Goal: Information Seeking & Learning: Check status

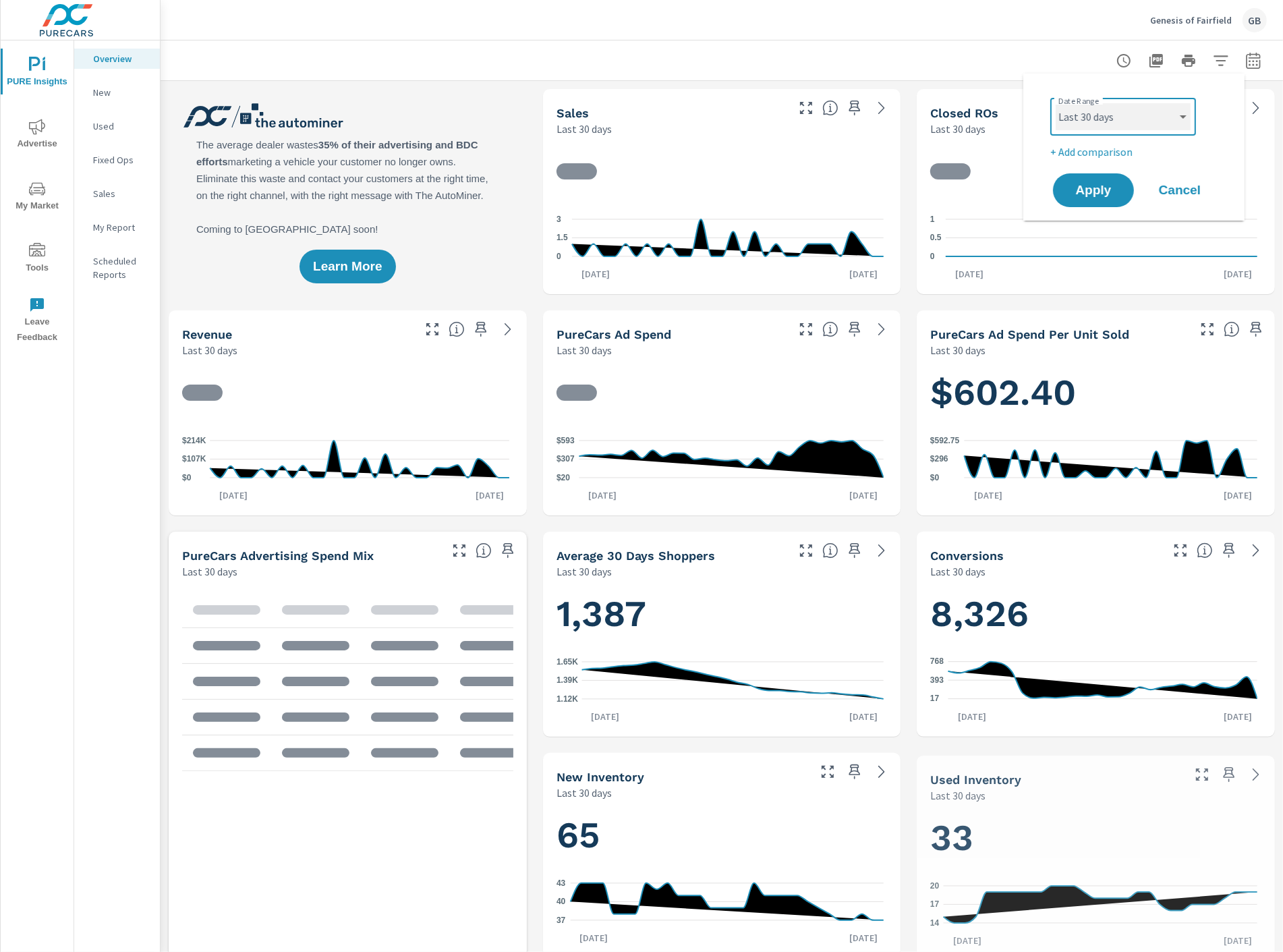
click at [1141, 120] on select "Custom Yesterday Last week Last 7 days Last 14 days Last 30 days Last 45 days L…" at bounding box center [1124, 116] width 135 height 27
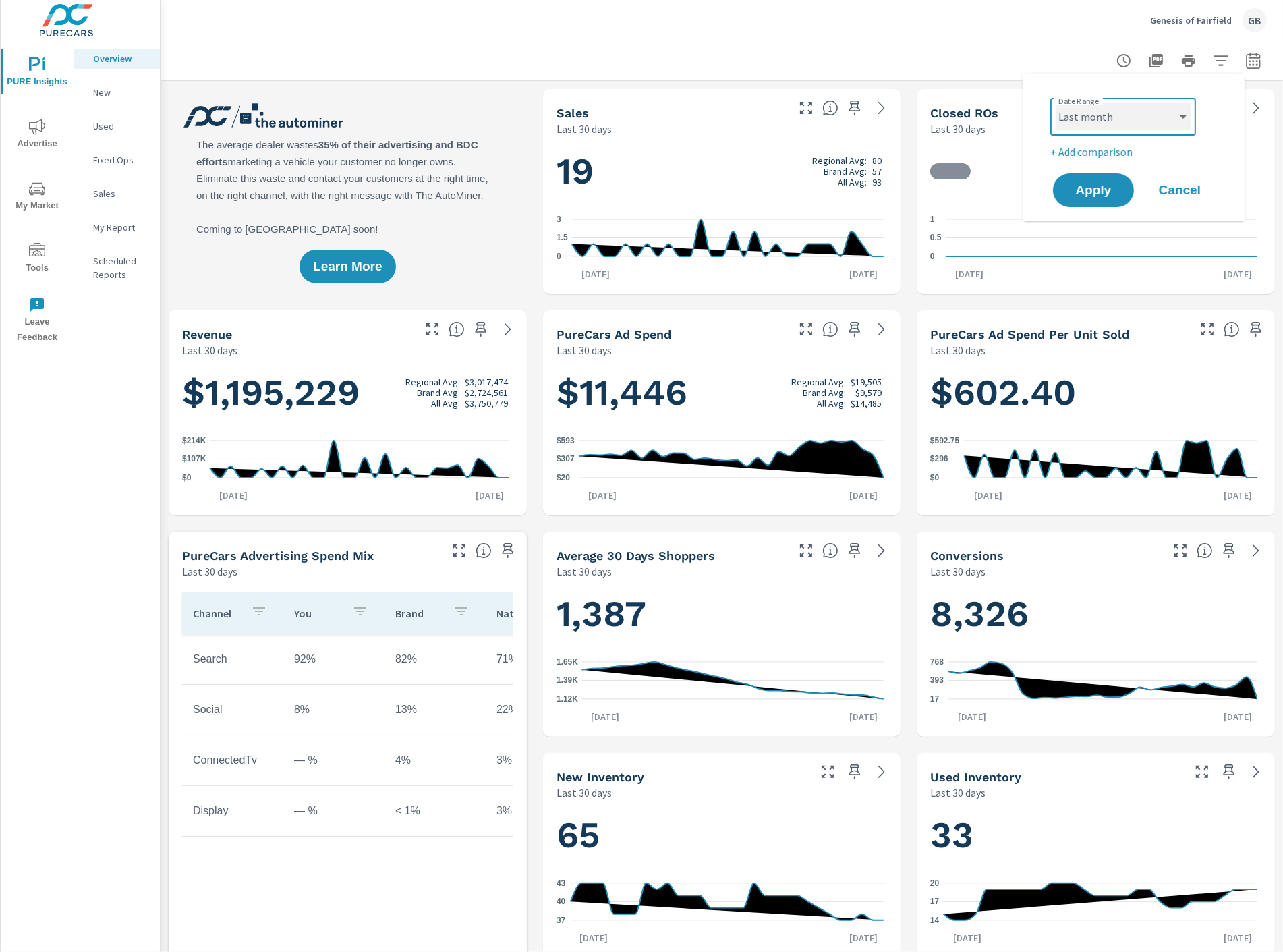
click at [1056, 103] on select "Custom Yesterday Last week Last 7 days Last 14 days Last 30 days Last 45 days L…" at bounding box center [1124, 116] width 135 height 27
select select "Last month"
click at [1094, 199] on button "Apply" at bounding box center [1094, 190] width 84 height 35
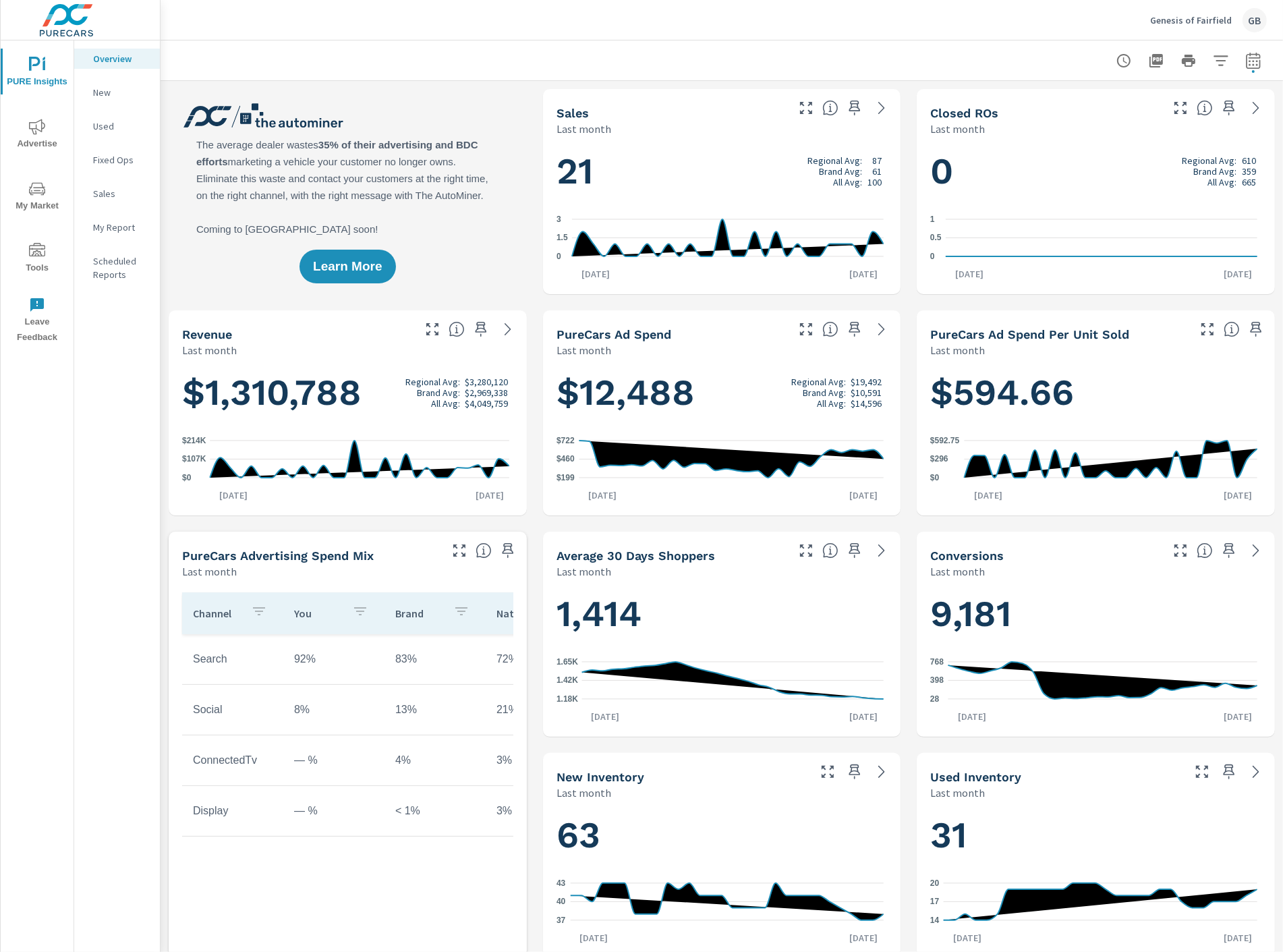
click at [31, 137] on span "Advertise" at bounding box center [37, 136] width 65 height 33
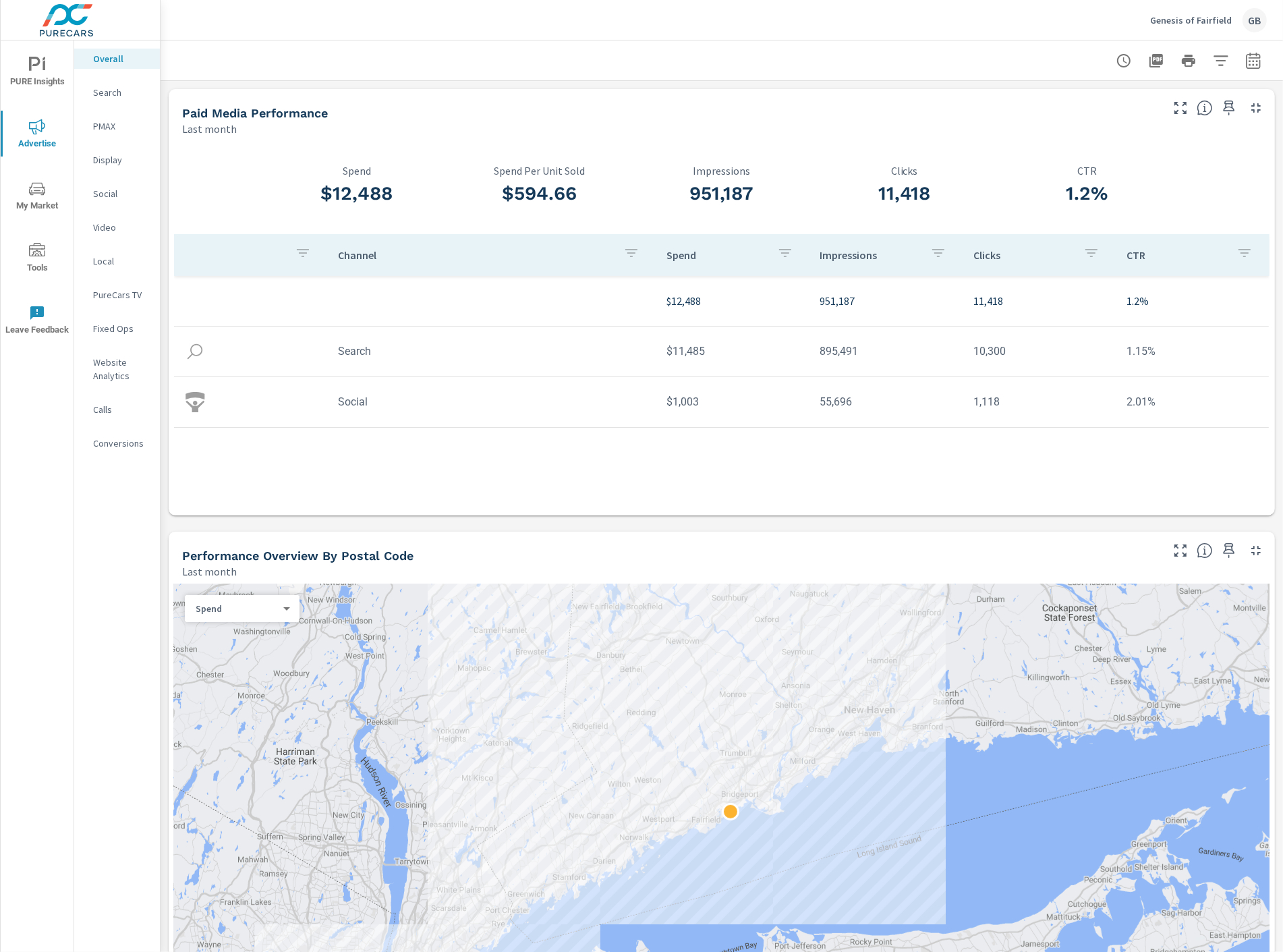
click at [649, 360] on td "Search" at bounding box center [491, 351] width 328 height 34
click at [1177, 17] on p "Genesis of Fairfield" at bounding box center [1190, 20] width 81 height 12
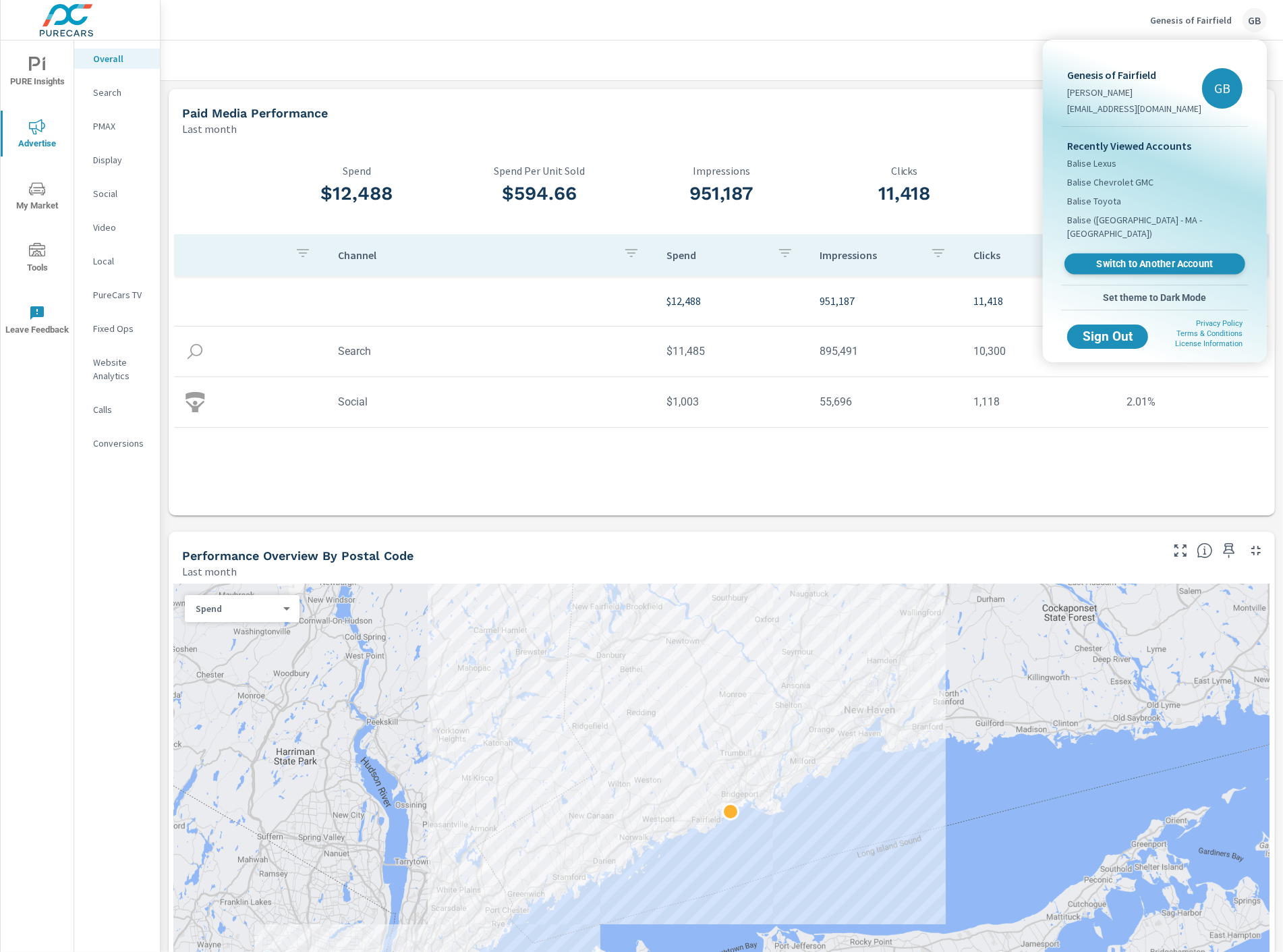
click at [1115, 258] on span "Switch to Another Account" at bounding box center [1154, 264] width 165 height 13
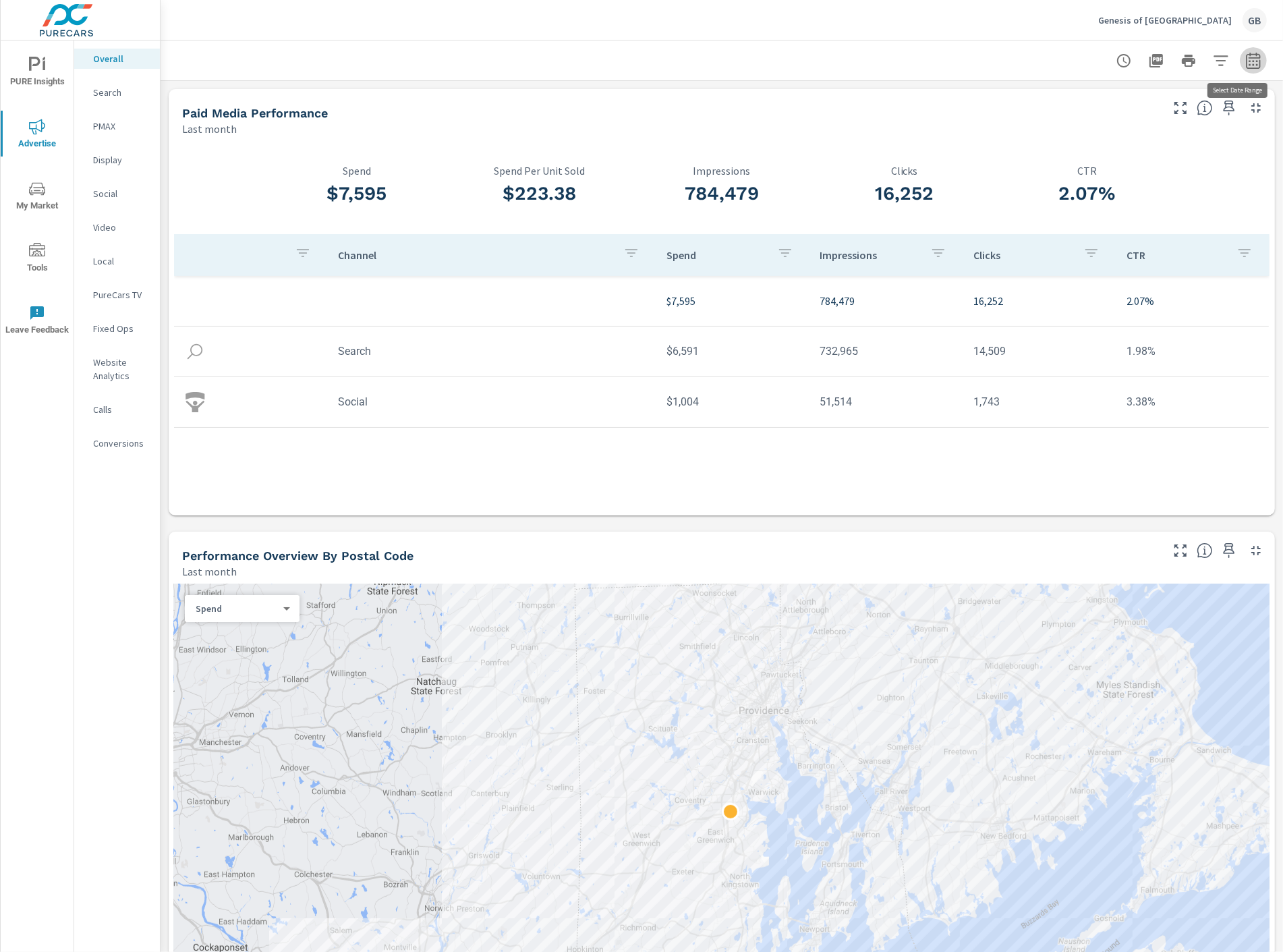
click at [1248, 66] on icon "button" at bounding box center [1253, 60] width 17 height 17
select select "Last month"
click at [880, 113] on div "Paid Media Performance" at bounding box center [670, 113] width 977 height 16
click at [108, 126] on p "PMAX" at bounding box center [121, 125] width 56 height 13
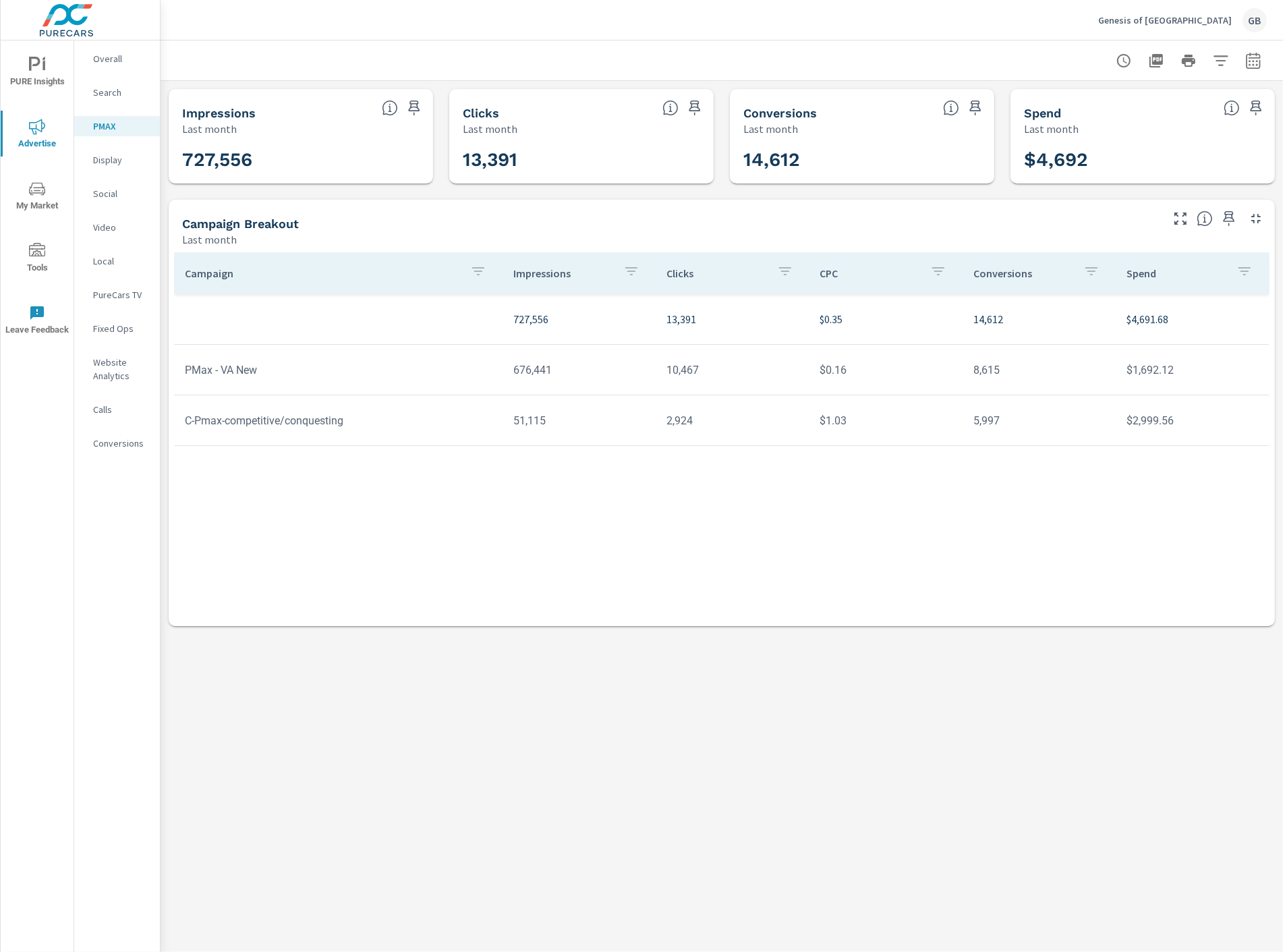
click at [253, 423] on td "C-Pmax-competitive/conquesting" at bounding box center [338, 420] width 328 height 34
click at [653, 412] on td "51,115" at bounding box center [578, 420] width 153 height 34
click at [109, 103] on nav "Overall Search PMAX Display Social Video Local PureCars TV Fixed Ops Website An…" at bounding box center [117, 256] width 86 height 431
click at [109, 93] on p "Search" at bounding box center [121, 92] width 56 height 13
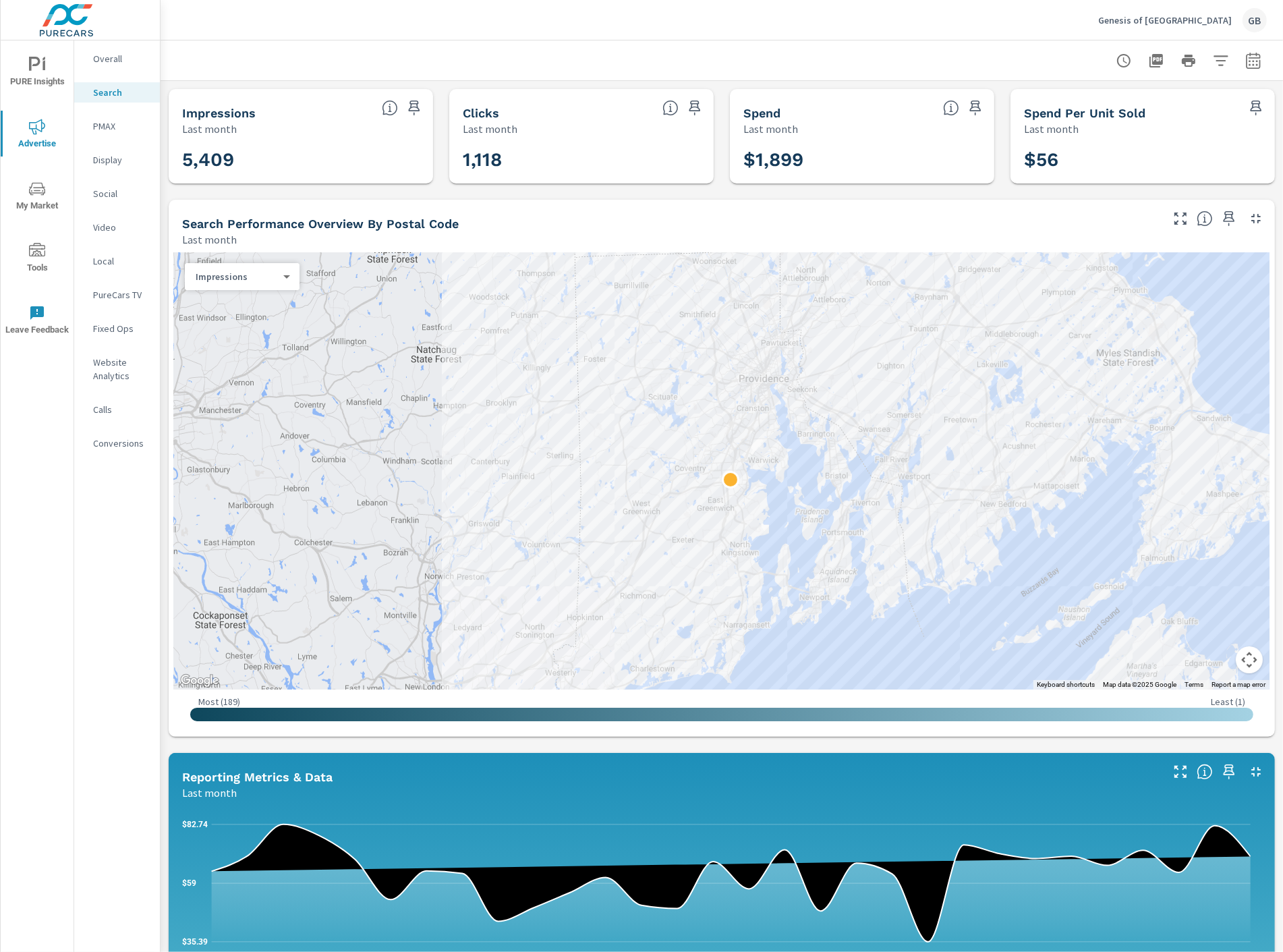
click at [112, 56] on p "Overall" at bounding box center [121, 58] width 56 height 13
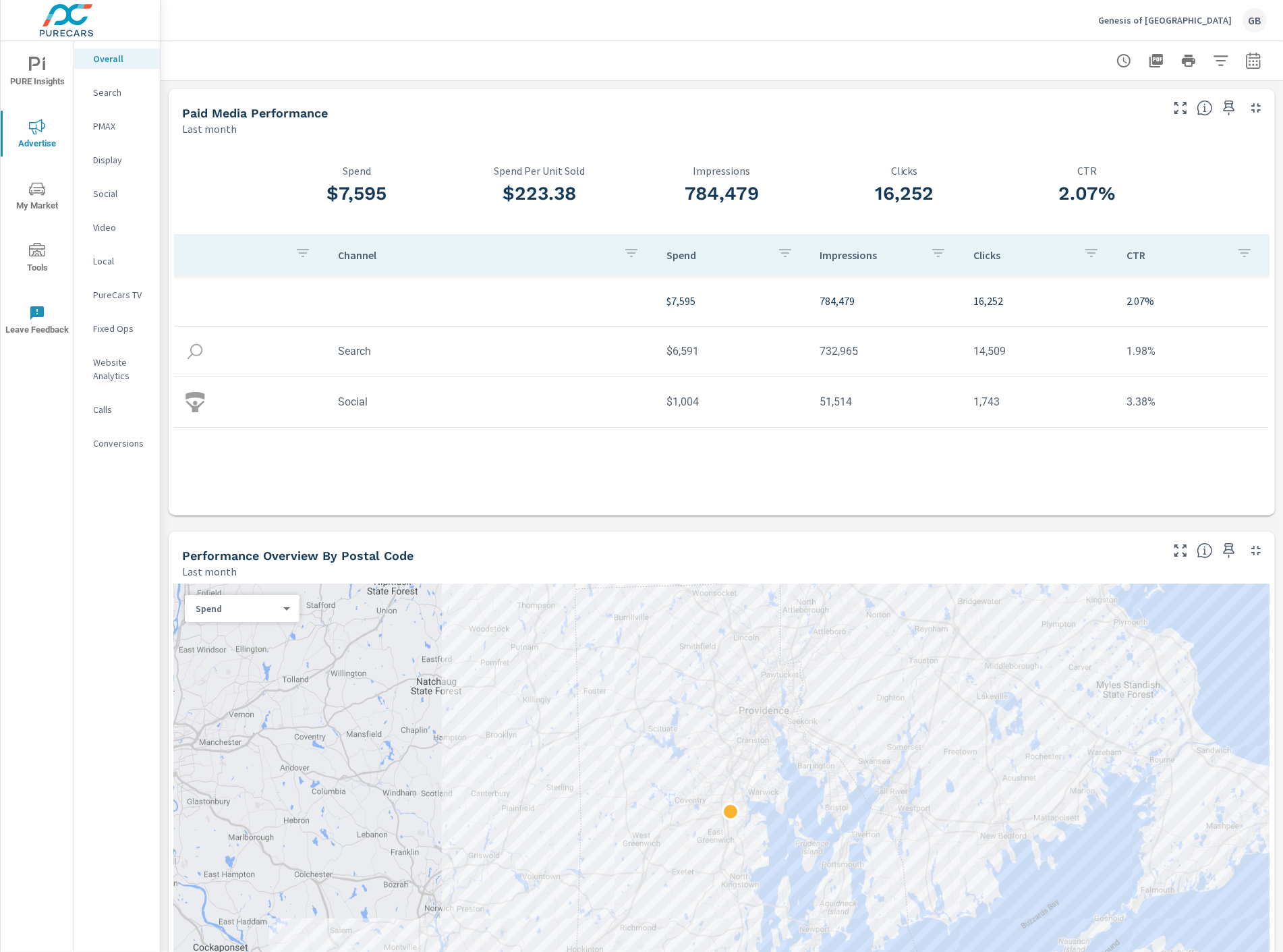
click at [708, 301] on p "$7,595" at bounding box center [733, 301] width 131 height 17
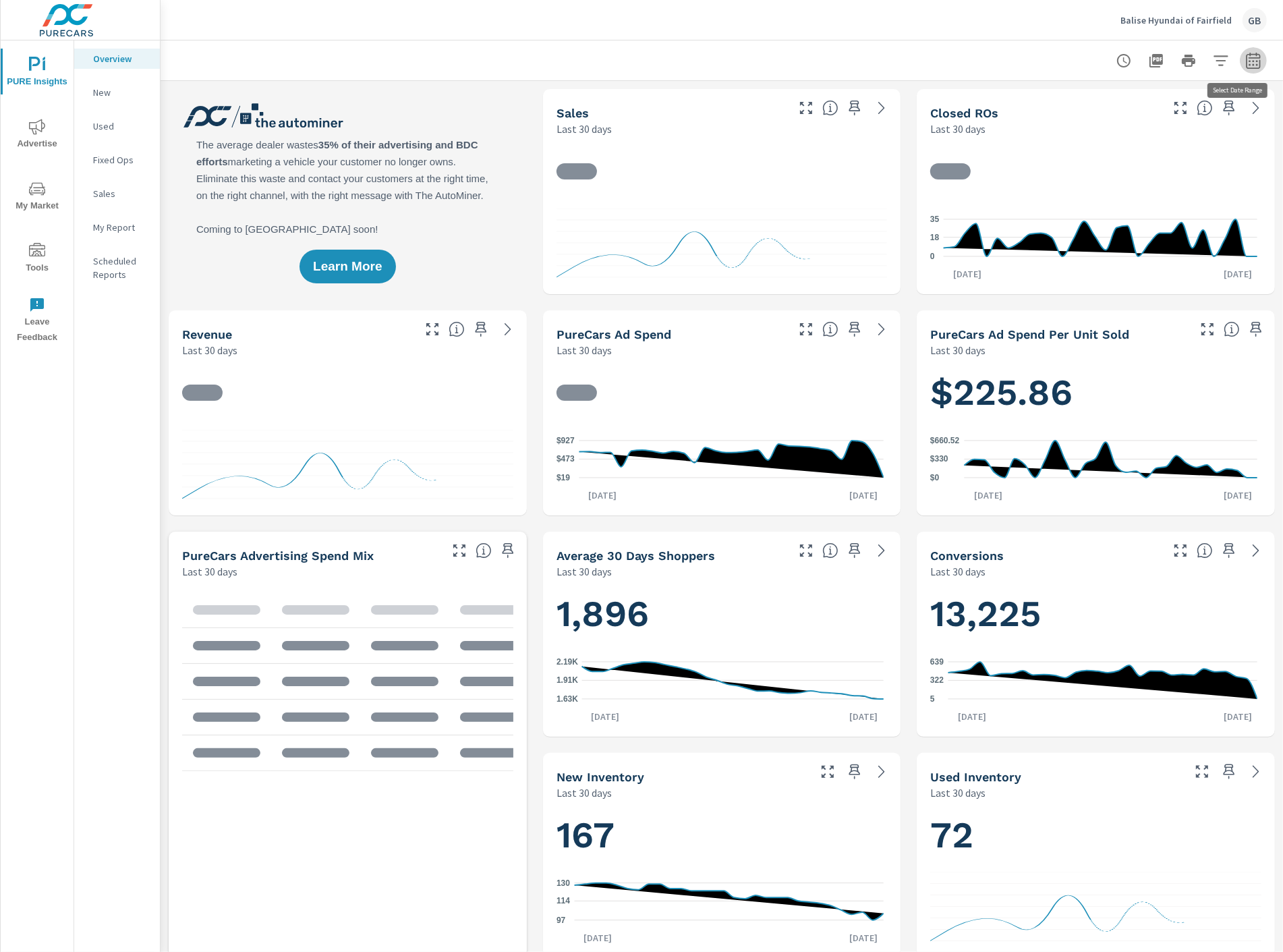
click at [1247, 66] on icon "button" at bounding box center [1253, 60] width 17 height 17
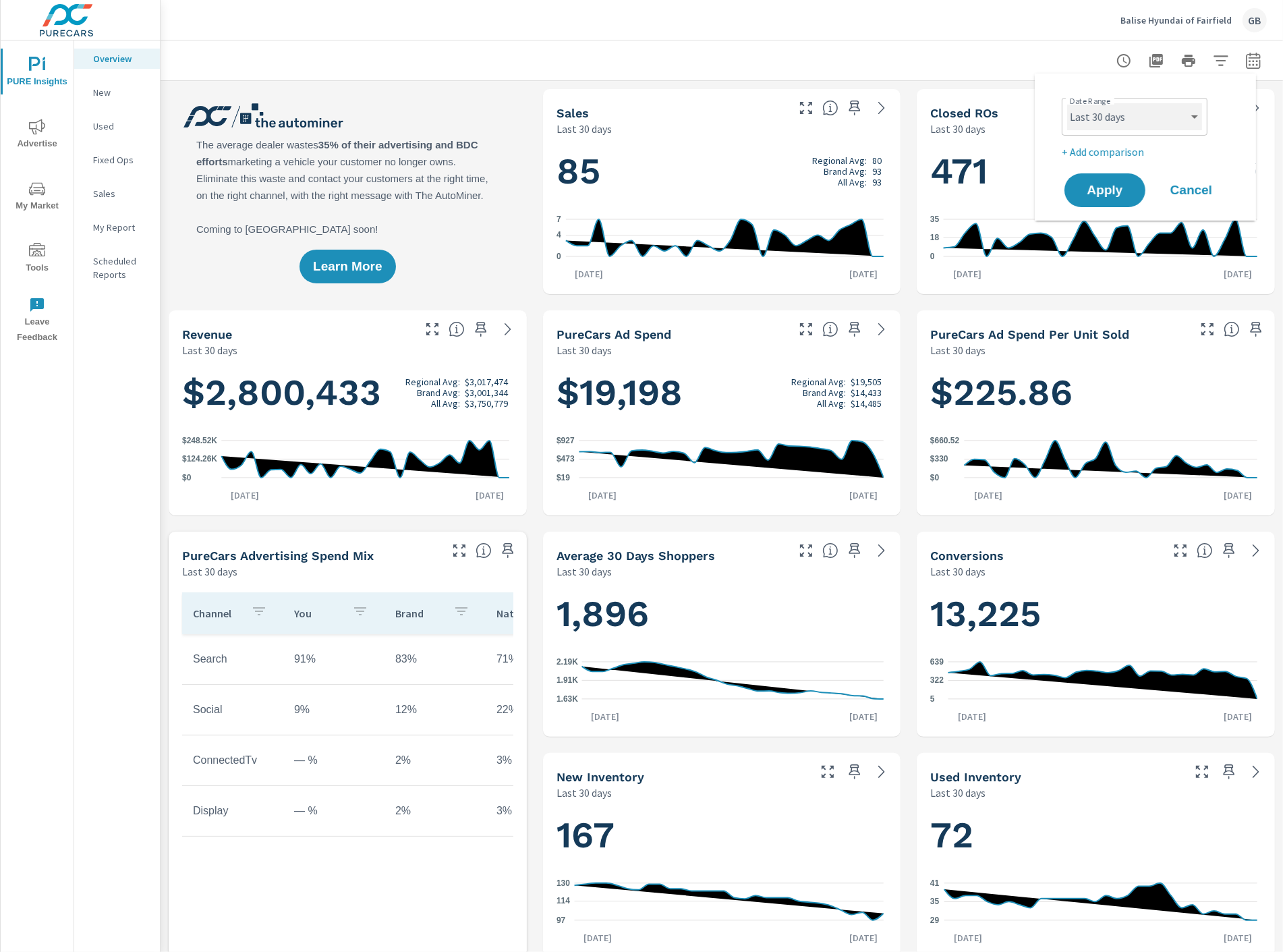
click at [1161, 129] on select "Custom Yesterday Last week Last 7 days Last 14 days Last 30 days Last 45 days L…" at bounding box center [1135, 116] width 135 height 27
click at [1068, 103] on select "Custom Yesterday Last week Last 7 days Last 14 days Last 30 days Last 45 days L…" at bounding box center [1135, 116] width 135 height 27
select select "Last month"
click at [1089, 192] on span "Apply" at bounding box center [1104, 190] width 55 height 13
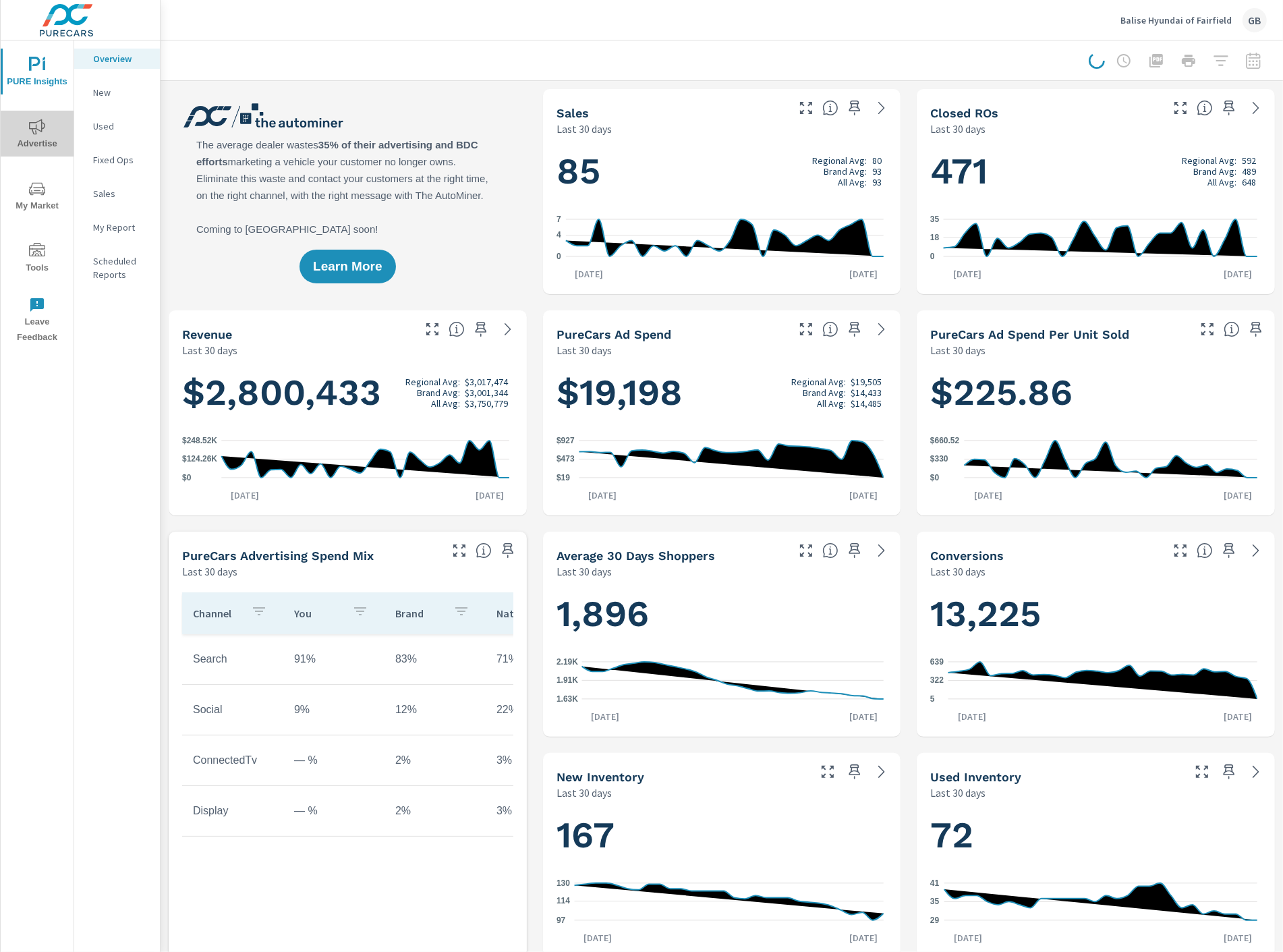
click at [39, 131] on icon "nav menu" at bounding box center [37, 127] width 17 height 17
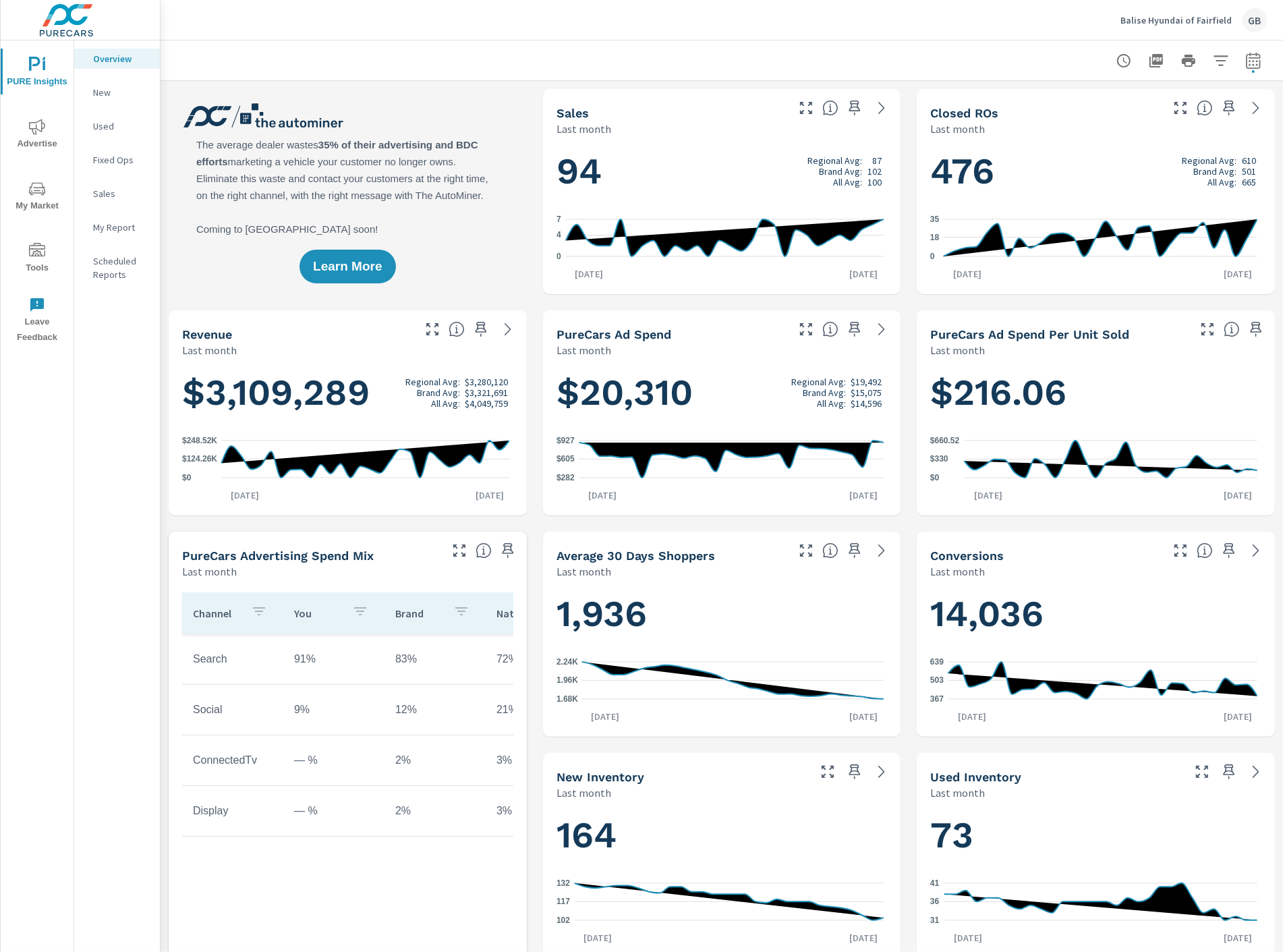
click at [46, 140] on span "Advertise" at bounding box center [37, 136] width 65 height 33
